Goal: Navigation & Orientation: Find specific page/section

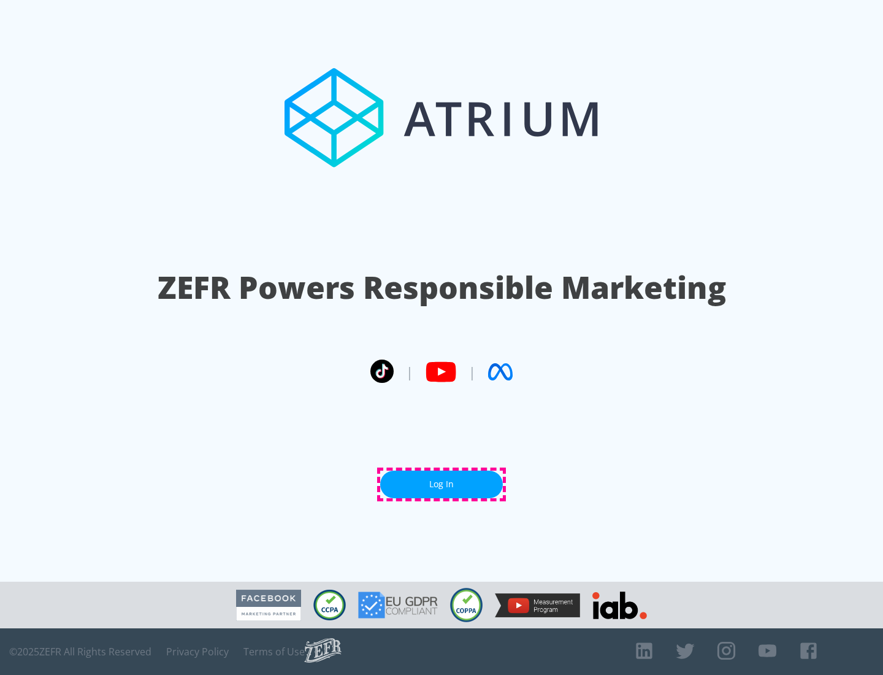
click at [442, 484] on link "Log In" at bounding box center [441, 484] width 123 height 28
